Goal: Transaction & Acquisition: Book appointment/travel/reservation

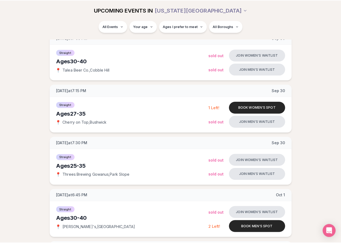
scroll to position [80, 0]
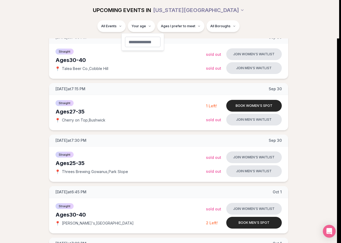
click at [150, 40] on input "number" at bounding box center [143, 42] width 36 height 11
type input "**"
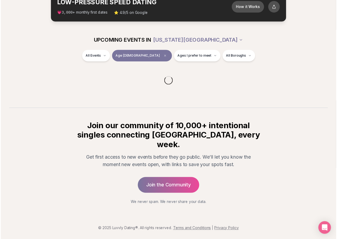
scroll to position [27, 0]
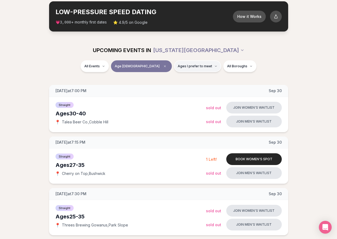
click at [195, 68] on button "Ages I prefer to meet" at bounding box center [197, 66] width 47 height 12
click at [190, 78] on span "Younger than me" at bounding box center [180, 79] width 30 height 5
click at [162, 78] on button "Younger than me" at bounding box center [160, 79] width 4 height 4
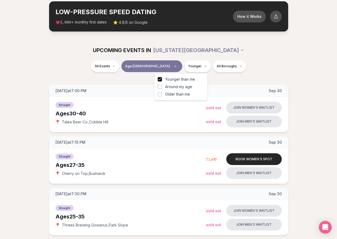
click at [187, 88] on span "Around my age" at bounding box center [178, 86] width 27 height 5
click at [162, 88] on button "Around my age" at bounding box center [160, 87] width 4 height 4
click at [264, 61] on div "All Events Age 34 Younger + Same age All Boroughs" at bounding box center [168, 67] width 299 height 14
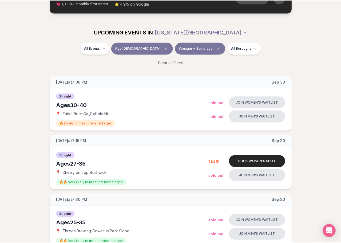
scroll to position [53, 0]
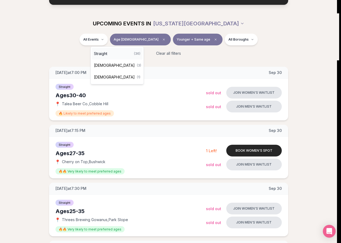
click at [106, 51] on span "Straight" at bounding box center [100, 53] width 13 height 5
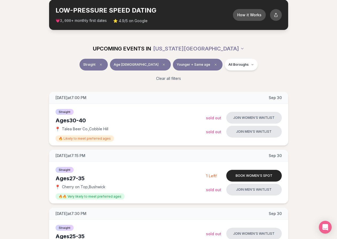
scroll to position [9, 0]
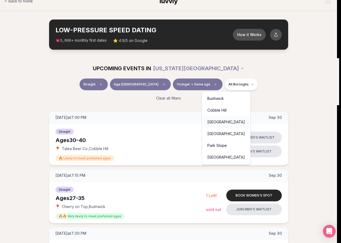
click at [223, 120] on div "[GEOGRAPHIC_DATA]" at bounding box center [226, 122] width 46 height 12
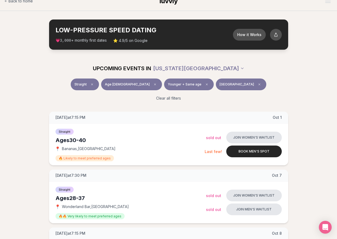
click at [254, 81] on div "Straight Age 34 Younger + Same age East Village" at bounding box center [168, 85] width 299 height 14
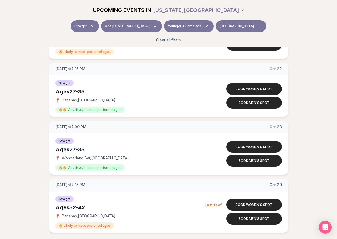
scroll to position [400, 0]
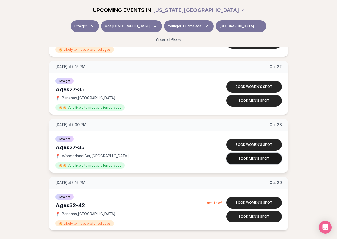
click at [241, 160] on button "Book men's spot" at bounding box center [254, 159] width 56 height 12
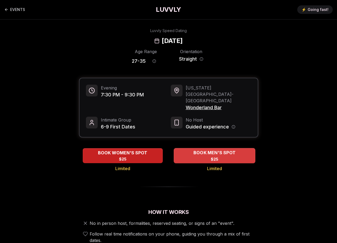
click at [198, 148] on div "BOOK MEN'S SPOT $25" at bounding box center [215, 155] width 82 height 15
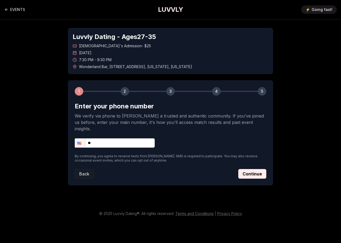
click at [127, 138] on input "**" at bounding box center [115, 142] width 80 height 9
type input "**********"
click at [252, 169] on button "Continue" at bounding box center [252, 174] width 28 height 10
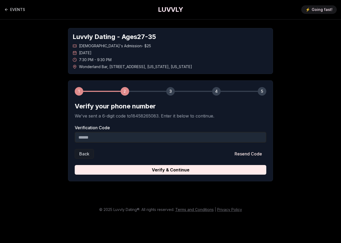
click at [121, 138] on input "Verification Code" at bounding box center [171, 137] width 192 height 11
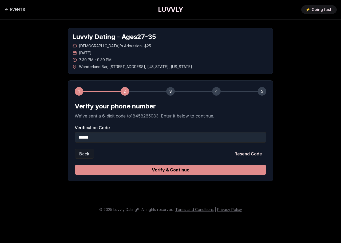
type input "******"
click at [182, 170] on button "Verify & Continue" at bounding box center [171, 170] width 192 height 10
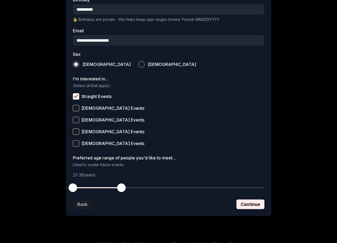
scroll to position [159, 0]
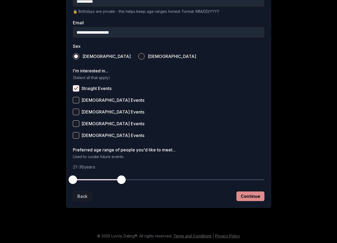
click at [244, 196] on button "Continue" at bounding box center [251, 196] width 28 height 10
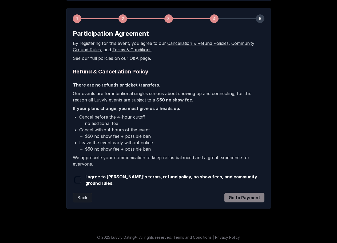
scroll to position [73, 0]
click at [80, 181] on span "button" at bounding box center [78, 179] width 6 height 6
click at [233, 195] on button "Go to Payment" at bounding box center [245, 198] width 40 height 10
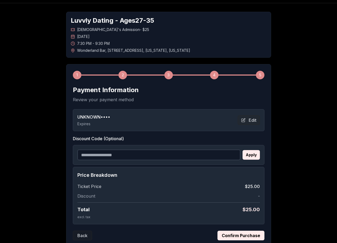
scroll to position [2, 0]
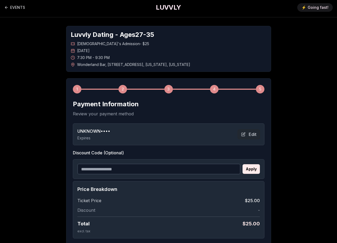
click at [128, 134] on div "UNKNOWN •••• Expires Edit" at bounding box center [168, 134] width 183 height 13
click at [251, 133] on button "Edit" at bounding box center [249, 134] width 22 height 10
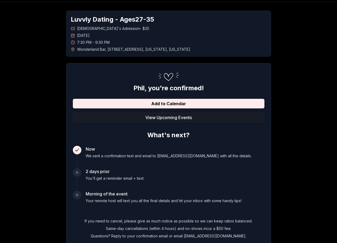
scroll to position [27, 0]
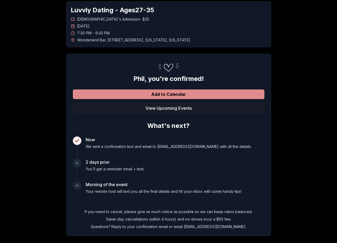
click at [173, 94] on button "Add to Calendar" at bounding box center [169, 94] width 192 height 10
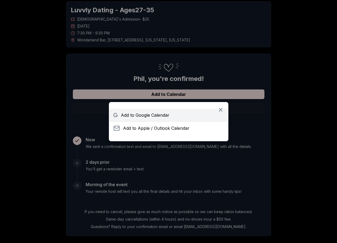
click at [161, 115] on span "Add to Google Calendar" at bounding box center [145, 115] width 49 height 6
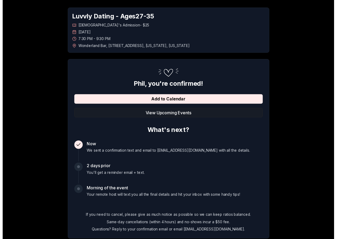
scroll to position [0, 0]
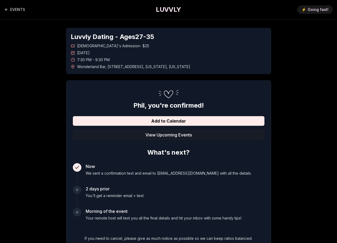
click at [176, 7] on h1 "LUVVLY" at bounding box center [168, 9] width 25 height 9
click at [163, 134] on button "View Upcoming Events" at bounding box center [169, 135] width 192 height 10
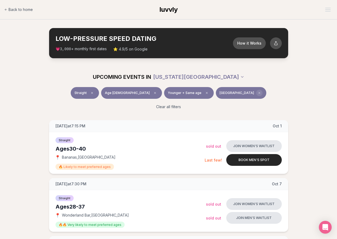
click at [259, 92] on icon "Clear borough filter" at bounding box center [260, 93] width 2 height 2
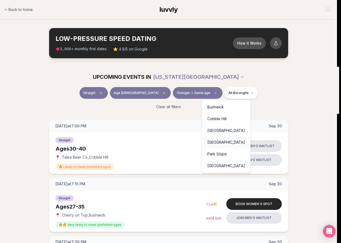
click at [231, 141] on div "[GEOGRAPHIC_DATA]" at bounding box center [226, 142] width 46 height 12
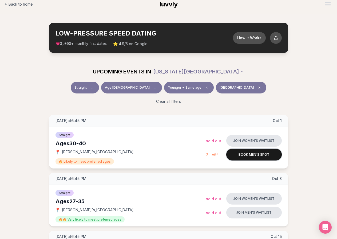
scroll to position [1, 0]
